Goal: Navigation & Orientation: Find specific page/section

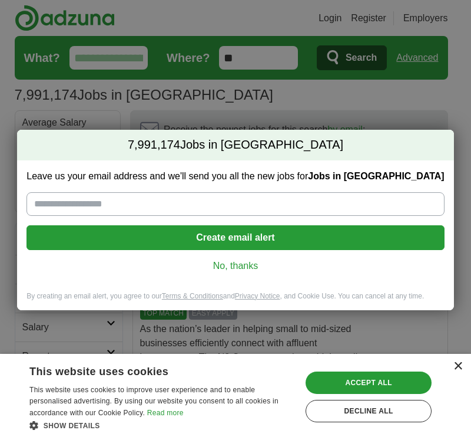
click at [456, 364] on div "×" at bounding box center [458, 366] width 9 height 9
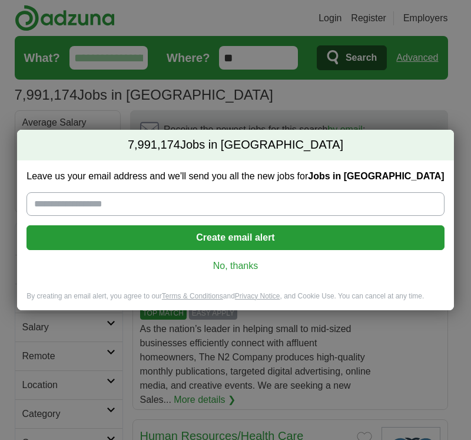
click at [257, 265] on link "No, thanks" at bounding box center [235, 265] width 399 height 13
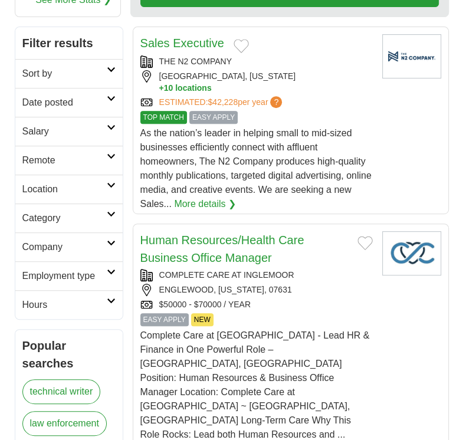
scroll to position [177, 0]
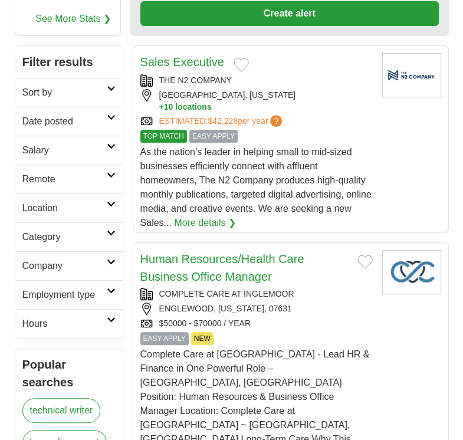
click at [108, 85] on icon at bounding box center [111, 88] width 9 height 6
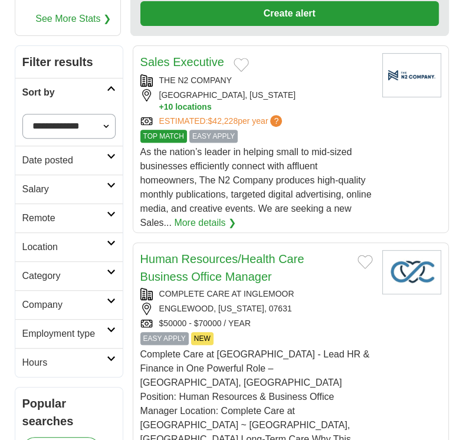
click at [108, 85] on icon at bounding box center [111, 88] width 9 height 6
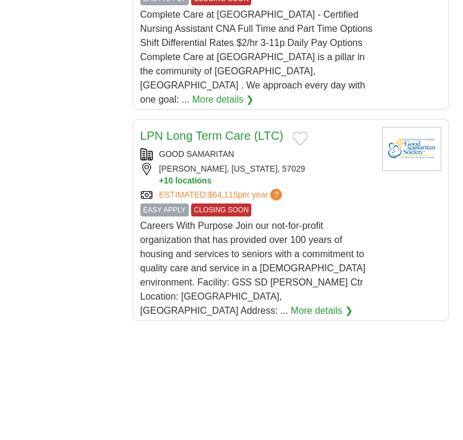
scroll to position [2122, 0]
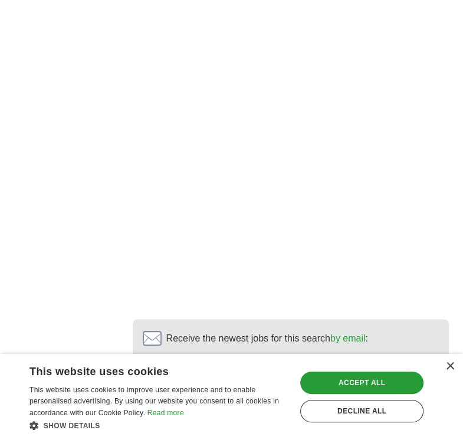
scroll to position [3100, 0]
